Goal: Ask a question

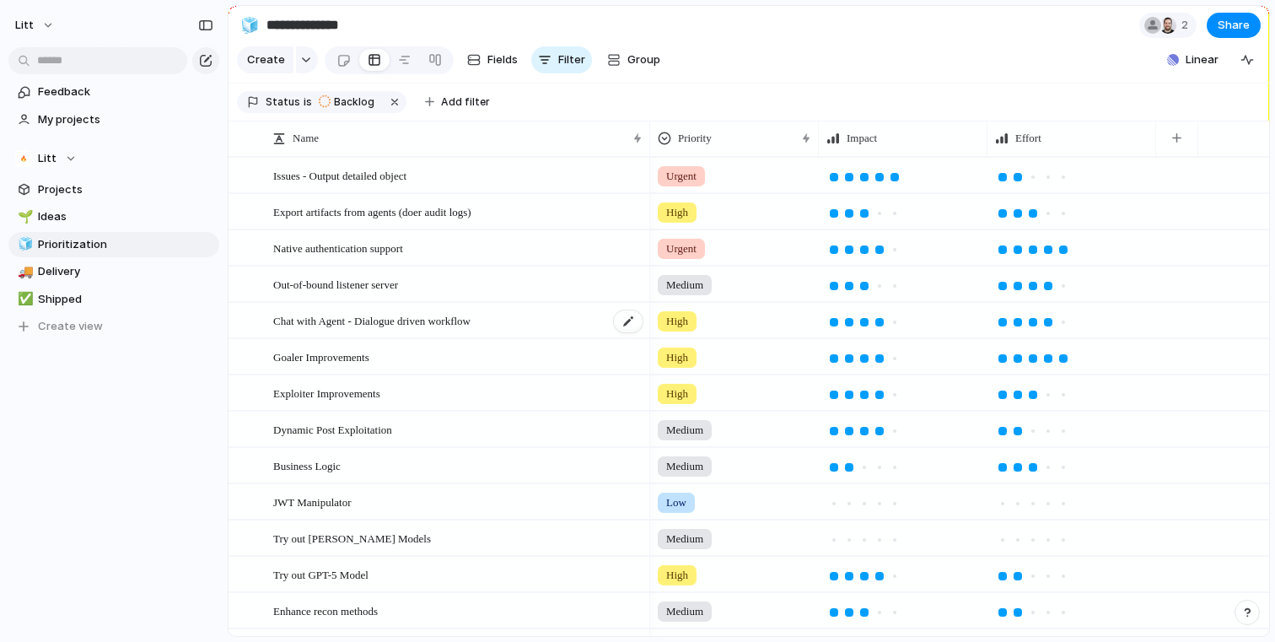
click at [525, 338] on div "Chat with Agent - Dialogue driven workflow" at bounding box center [458, 321] width 371 height 35
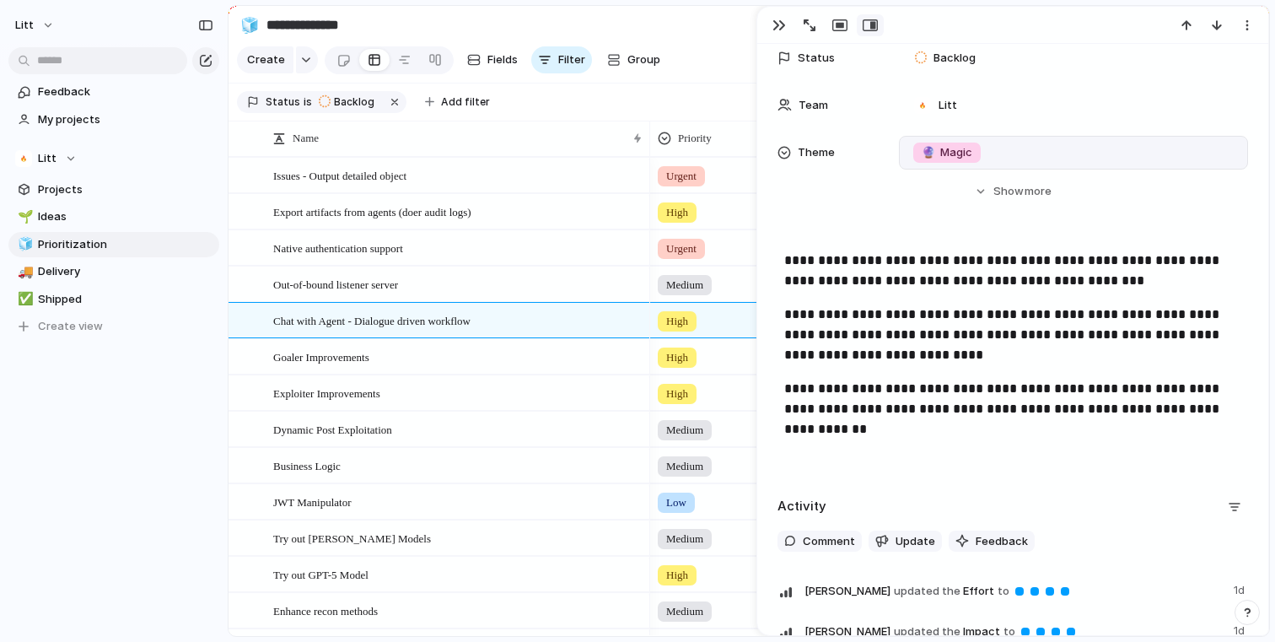
scroll to position [267, 0]
